Goal: Transaction & Acquisition: Obtain resource

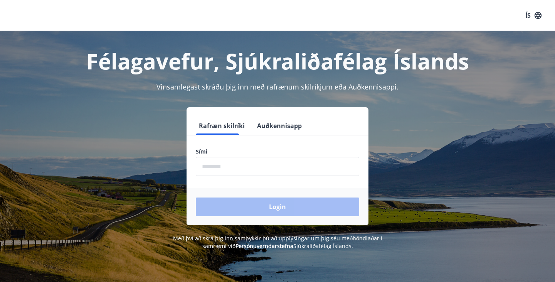
click at [246, 173] on input "phone" at bounding box center [277, 166] width 163 height 19
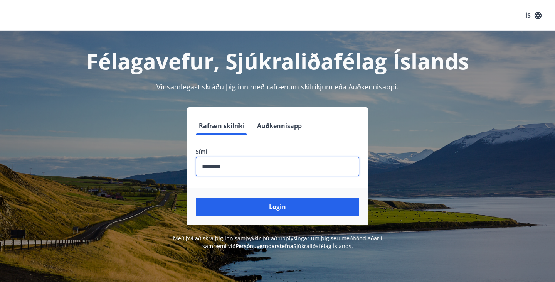
type input "********"
click at [196, 197] on button "Login" at bounding box center [277, 206] width 163 height 18
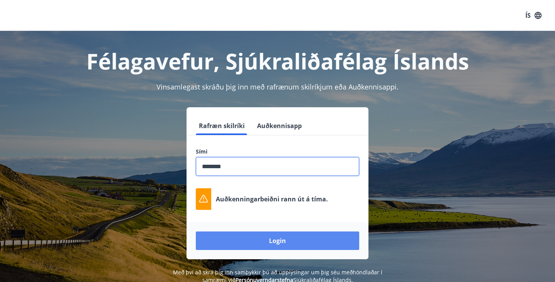
click at [246, 241] on button "Login" at bounding box center [277, 240] width 163 height 18
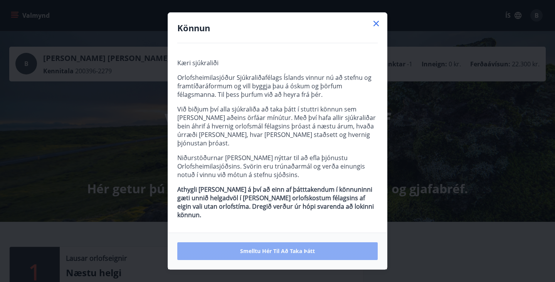
click at [302, 247] on span "Smelltu hér til að taka þátt" at bounding box center [277, 251] width 75 height 8
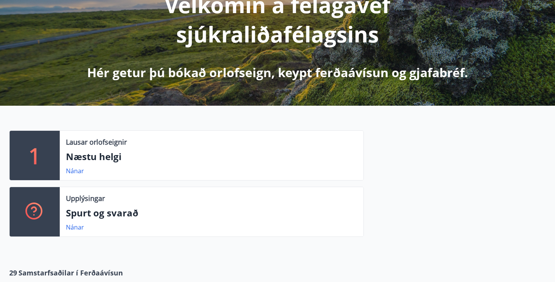
scroll to position [119, 0]
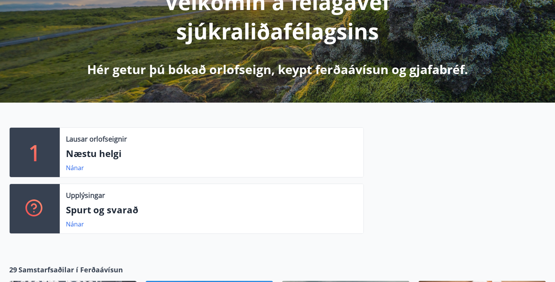
click at [106, 150] on p "Næstu helgi" at bounding box center [211, 153] width 291 height 13
click at [82, 166] on link "Nánar" at bounding box center [75, 167] width 18 height 8
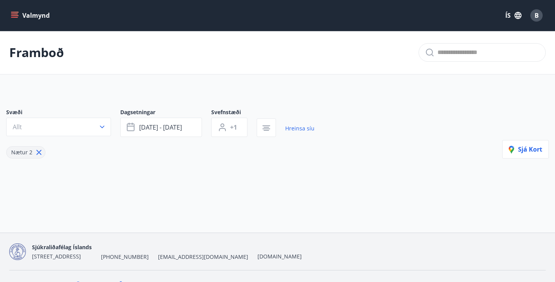
type input "*"
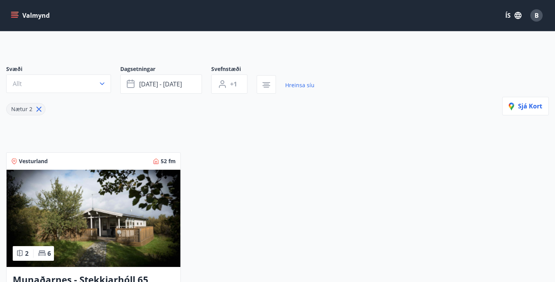
scroll to position [40, 0]
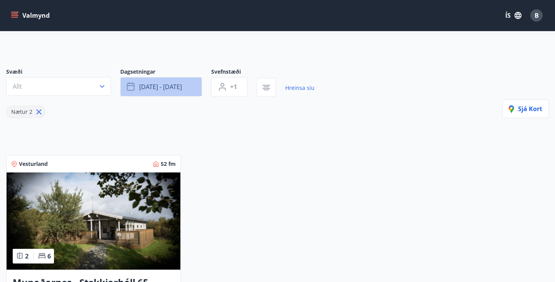
click at [158, 89] on span "sep 19 - sep 22" at bounding box center [160, 86] width 43 height 8
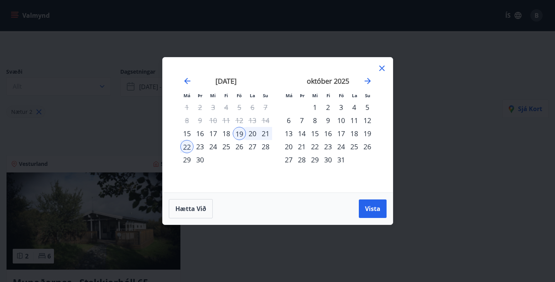
click at [345, 120] on div "10" at bounding box center [341, 120] width 13 height 13
click at [367, 117] on div "12" at bounding box center [367, 120] width 13 height 13
click at [345, 150] on div "24" at bounding box center [341, 146] width 13 height 13
click at [345, 122] on div "10" at bounding box center [341, 120] width 13 height 13
click at [338, 163] on div "31" at bounding box center [341, 159] width 13 height 13
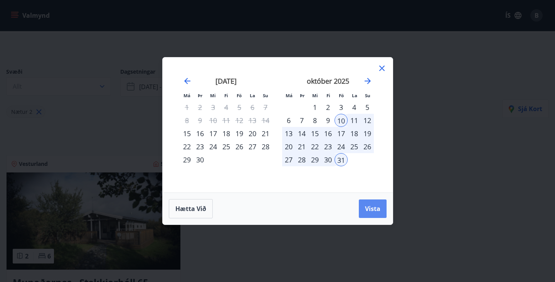
click at [365, 200] on button "Vista" at bounding box center [373, 208] width 28 height 18
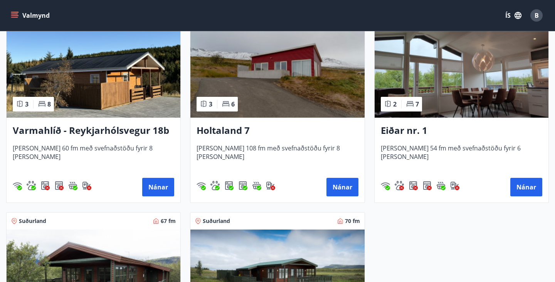
scroll to position [820, 0]
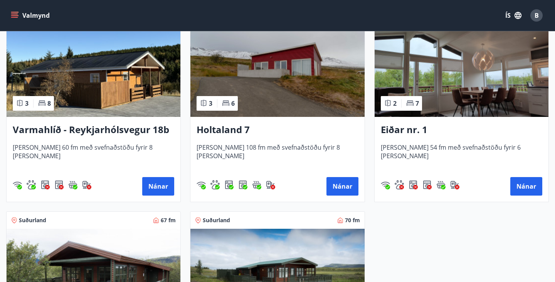
click at [474, 73] on img at bounding box center [462, 68] width 174 height 97
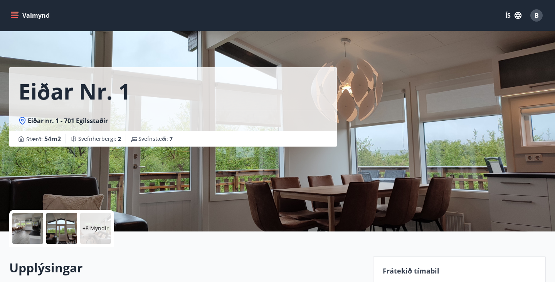
click at [67, 218] on div at bounding box center [61, 228] width 31 height 31
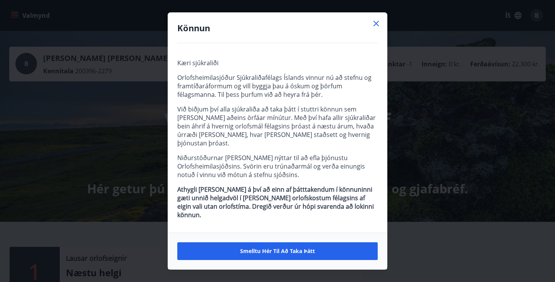
click at [377, 27] on icon at bounding box center [376, 23] width 9 height 9
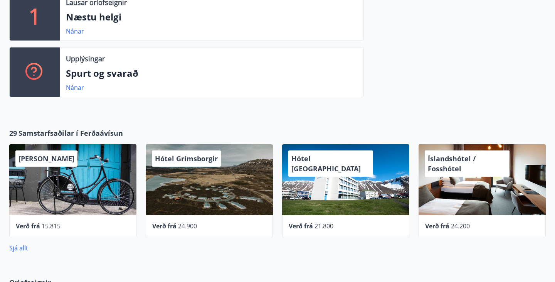
scroll to position [257, 0]
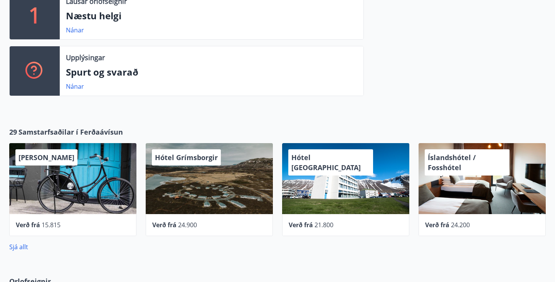
click at [20, 241] on div "Sjá allt" at bounding box center [277, 243] width 536 height 15
click at [20, 246] on link "Sjá allt" at bounding box center [18, 246] width 19 height 8
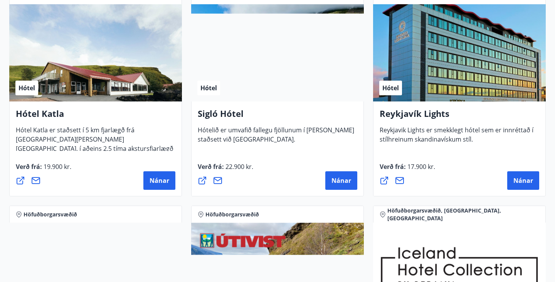
scroll to position [597, 0]
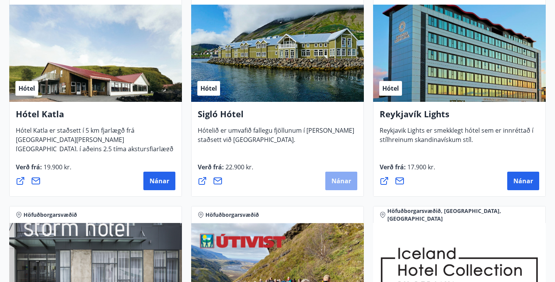
click at [338, 182] on span "Nánar" at bounding box center [341, 181] width 20 height 8
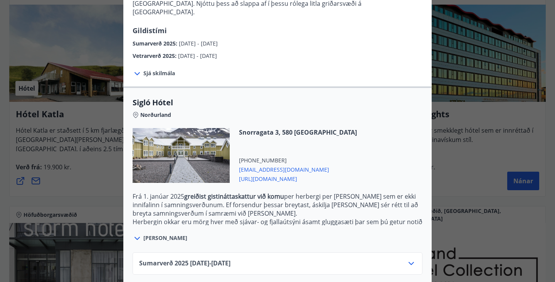
scroll to position [152, 0]
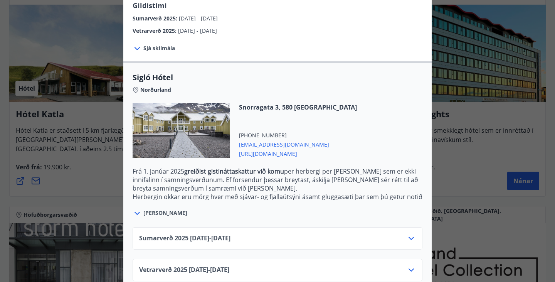
click at [408, 265] on icon at bounding box center [411, 269] width 9 height 9
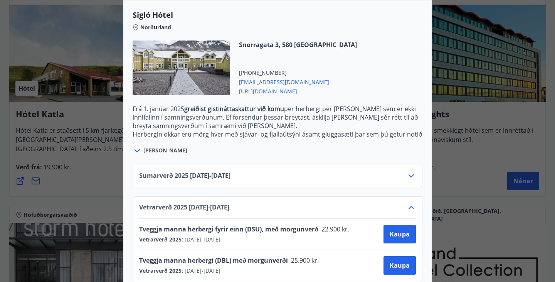
scroll to position [214, 0]
click at [496, 146] on div "Sigló Hótel Fyrir bókarnir og frekari upplýsingar vinsamlega senduð póst á netf…" at bounding box center [277, 141] width 555 height 282
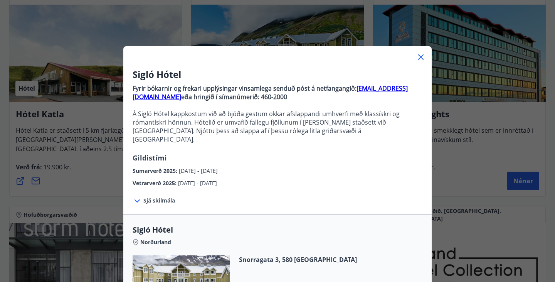
click at [420, 55] on icon at bounding box center [420, 56] width 9 height 9
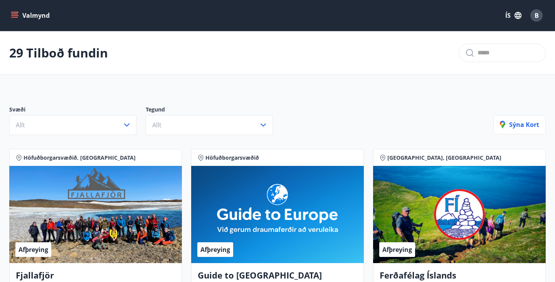
click at [31, 17] on button "Valmynd" at bounding box center [31, 15] width 44 height 14
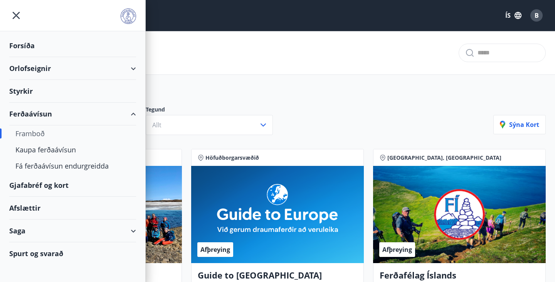
scroll to position [2, 0]
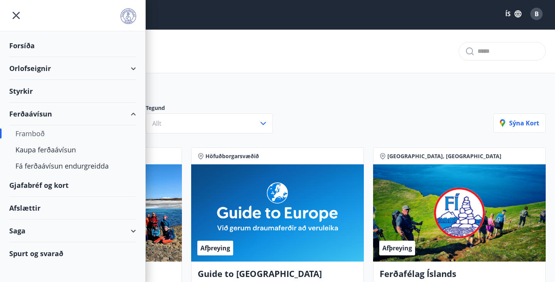
click at [109, 69] on div "Orlofseignir" at bounding box center [72, 68] width 127 height 23
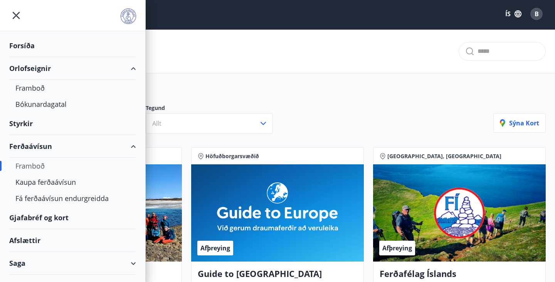
click at [32, 119] on div "Styrkir" at bounding box center [72, 123] width 127 height 23
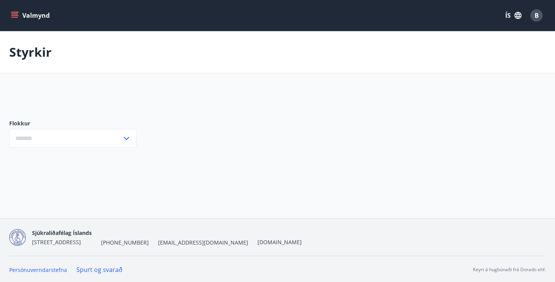
type input "***"
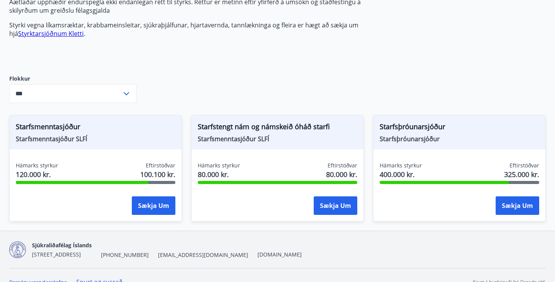
scroll to position [106, 0]
